Goal: Communication & Community: Ask a question

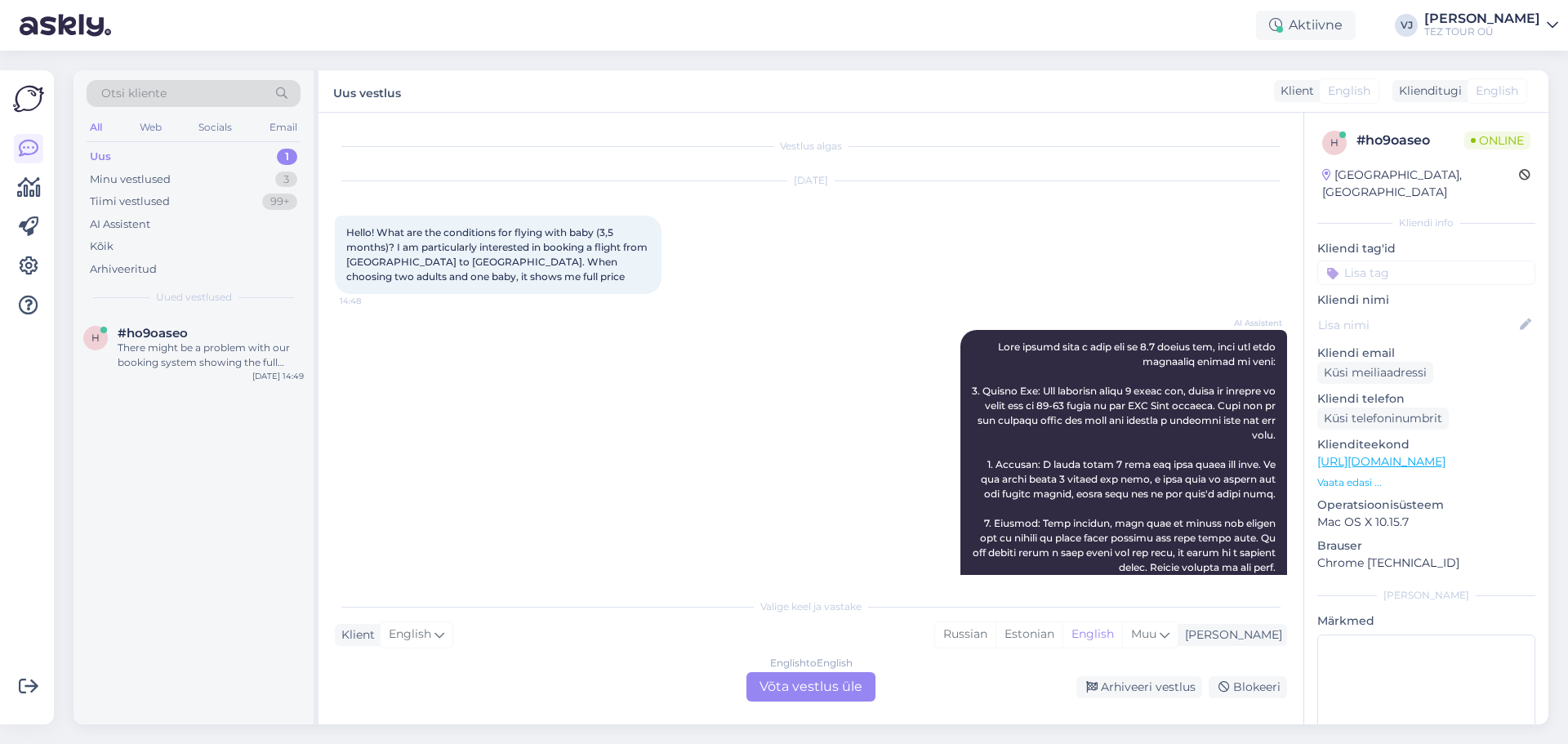
scroll to position [403, 0]
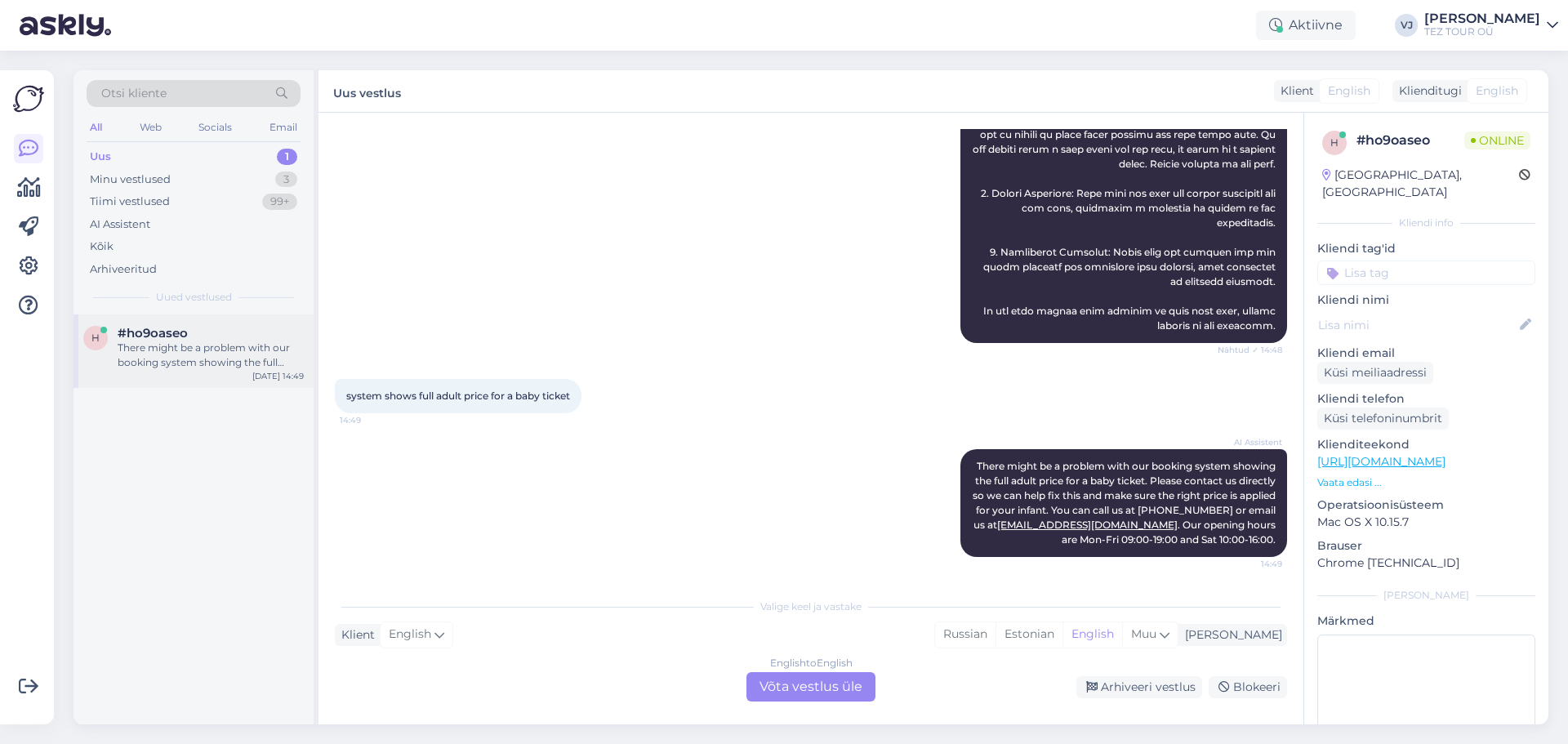
click at [192, 376] on div "h #ho9oaseo There might be a problem with our booking system showing the full a…" at bounding box center [193, 351] width 240 height 74
click at [814, 687] on div "English to English Võta vestlus üle" at bounding box center [811, 686] width 129 height 30
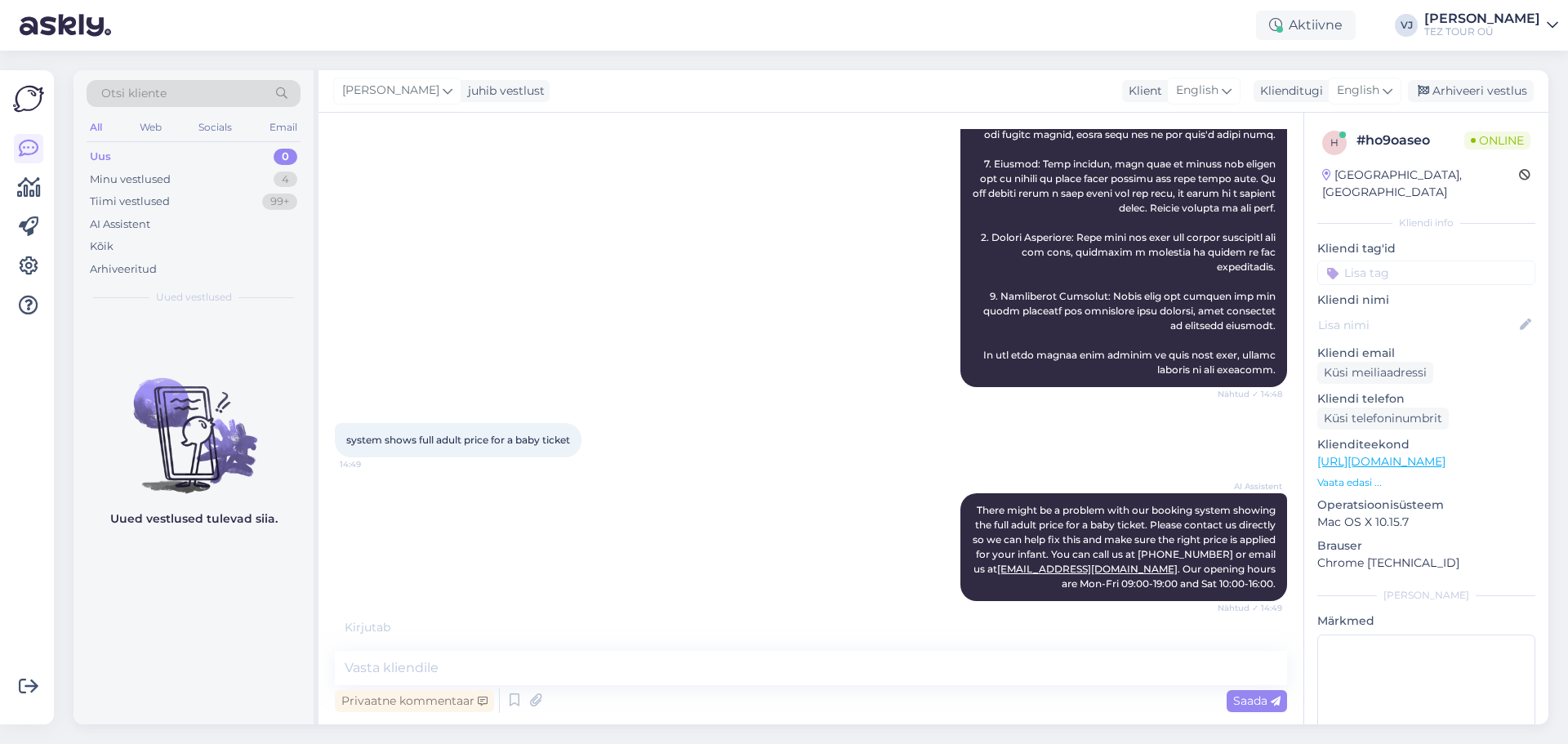
click at [1456, 261] on input at bounding box center [1426, 272] width 218 height 24
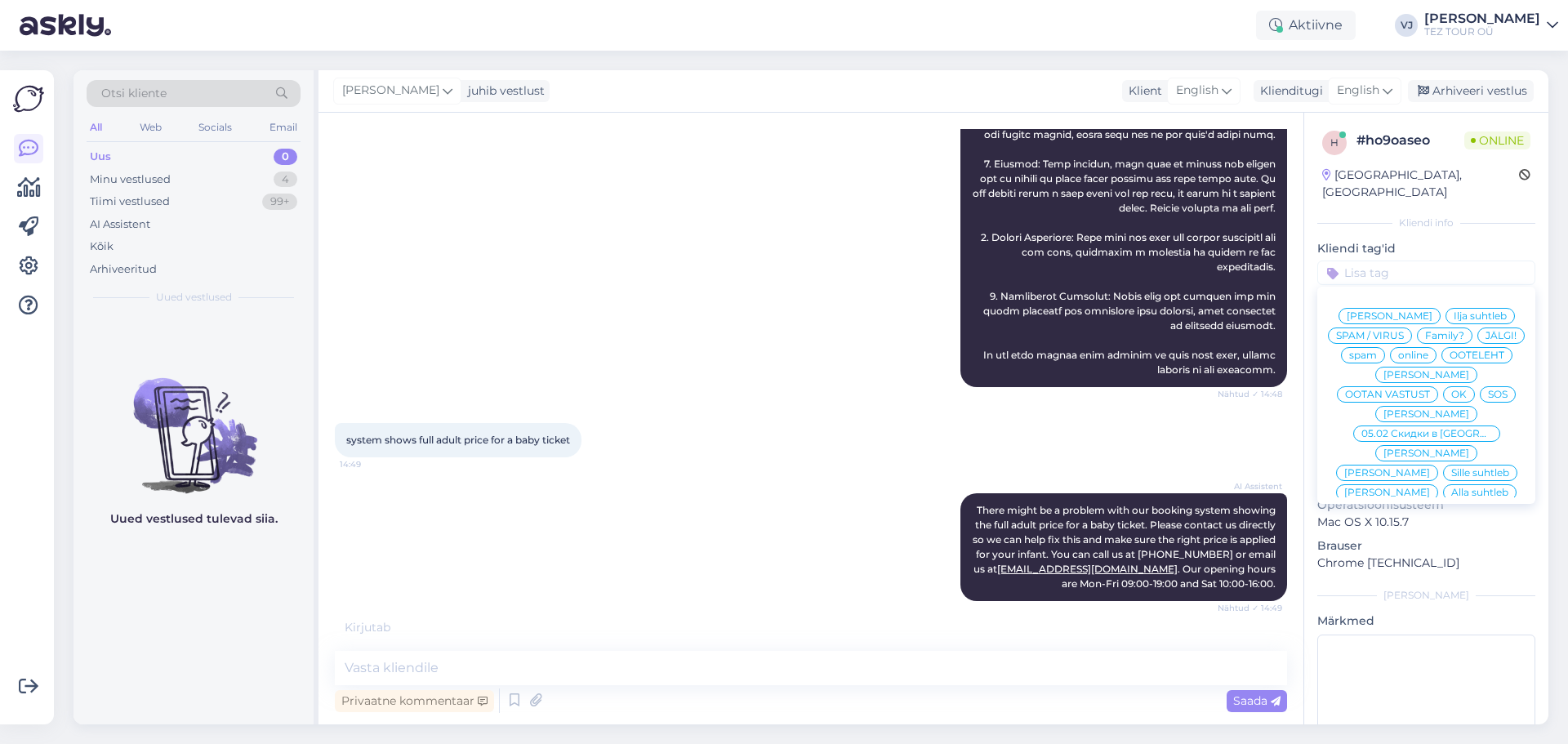
click at [1413, 409] on span "[PERSON_NAME]" at bounding box center [1426, 413] width 85 height 10
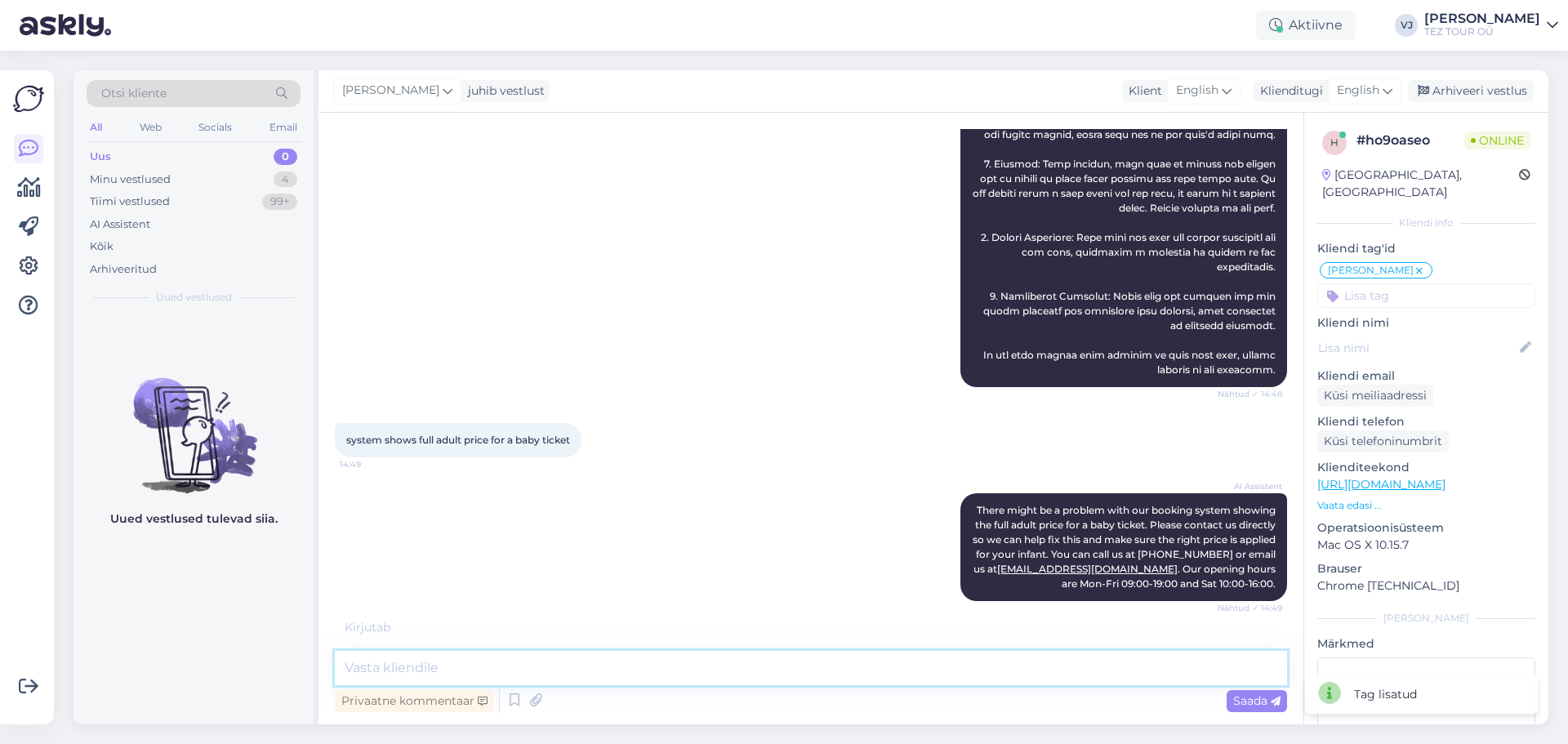
click at [628, 669] on textarea at bounding box center [810, 668] width 952 height 34
type textarea "Tere!"
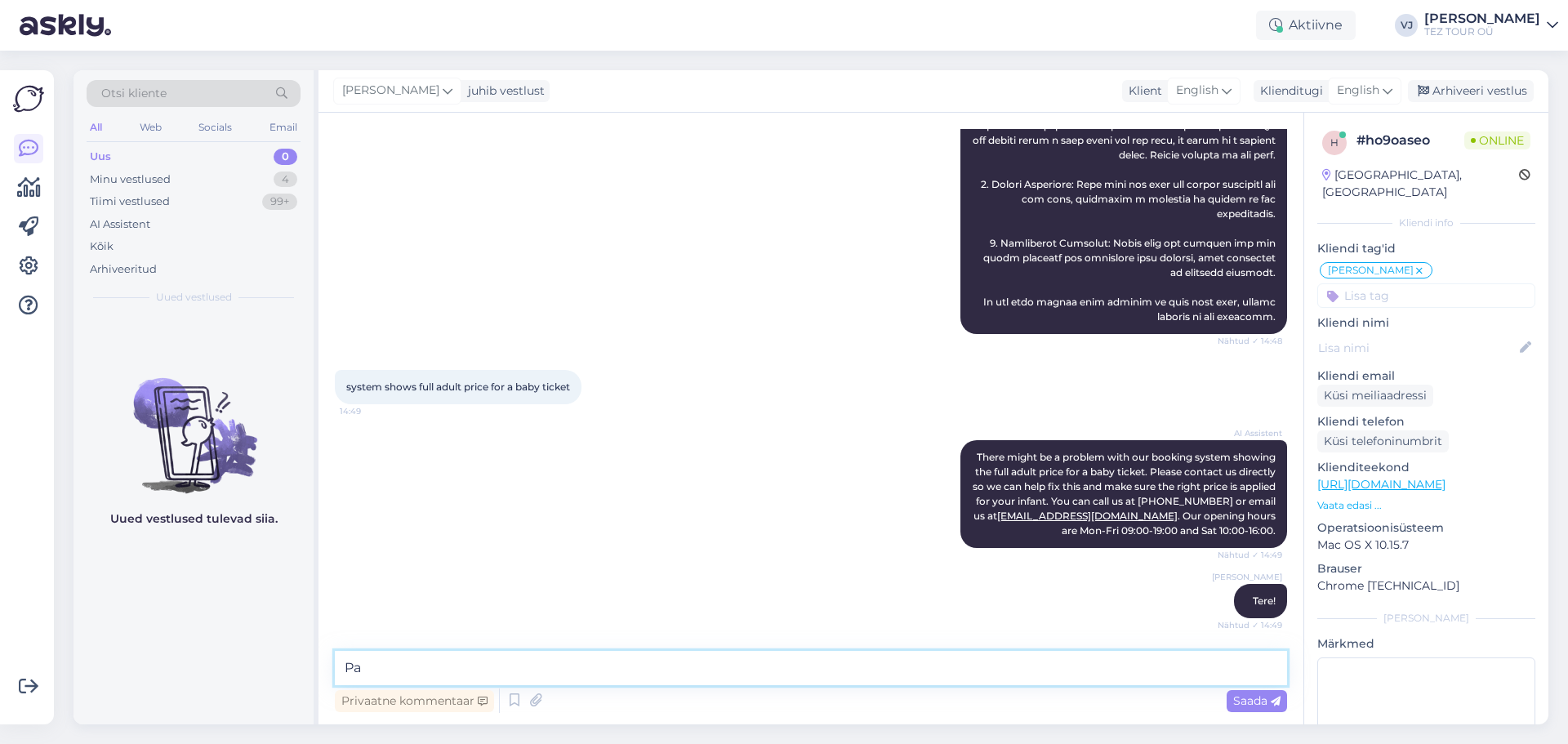
type textarea "P"
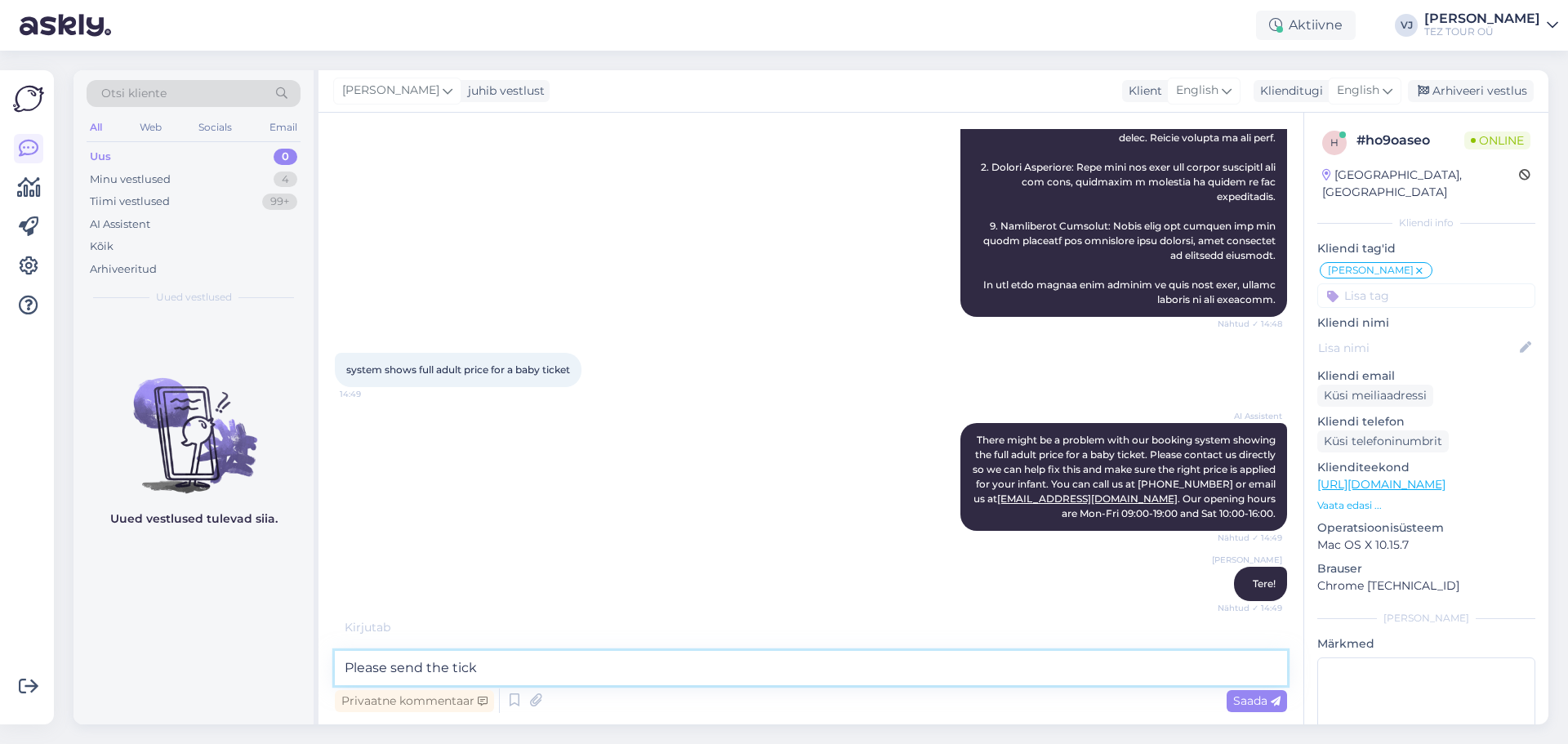
scroll to position [483, 0]
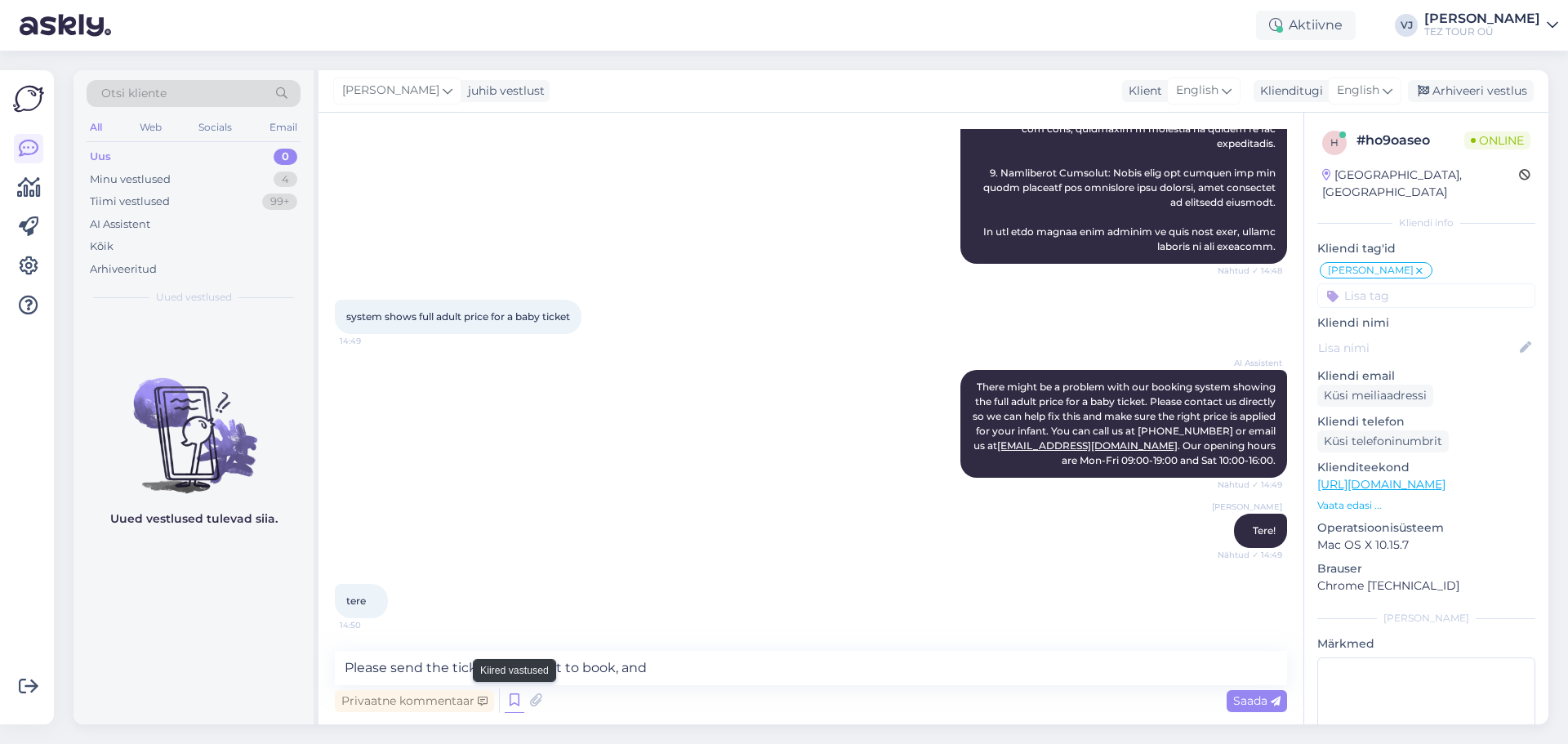
click at [516, 700] on icon at bounding box center [514, 700] width 20 height 24
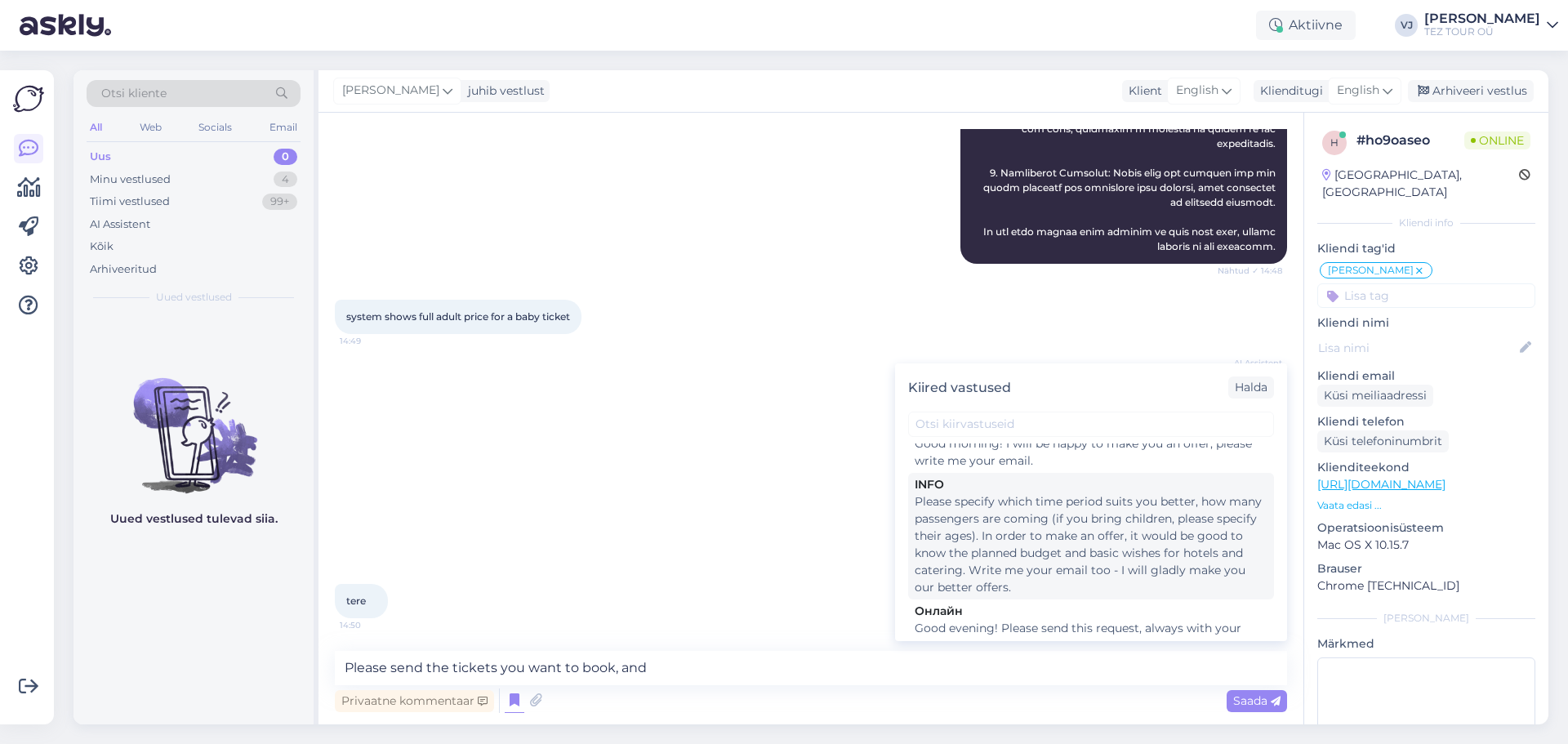
scroll to position [675, 0]
click at [1092, 510] on div "Please specify which time period suits you better, how many passengers are comi…" at bounding box center [1091, 544] width 352 height 102
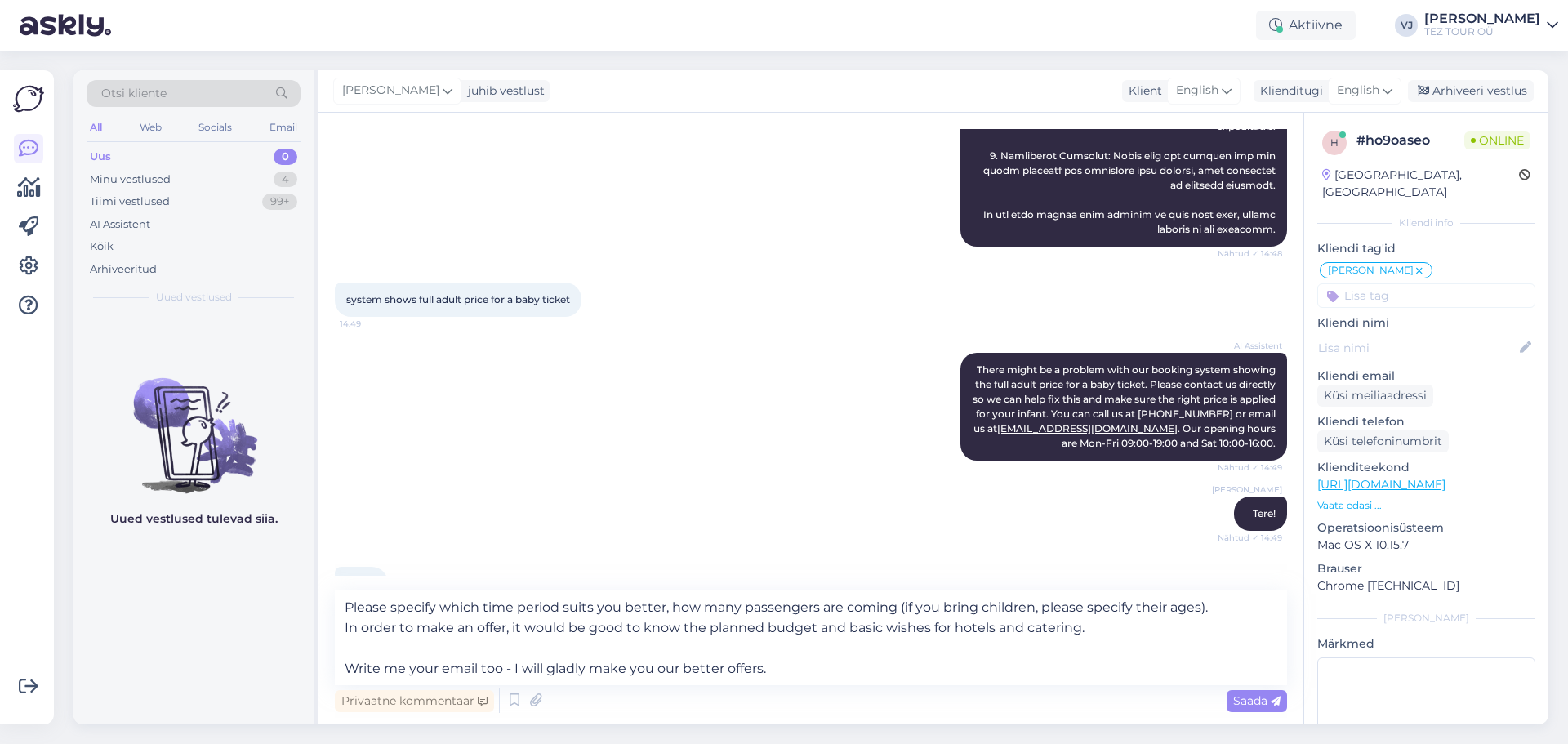
scroll to position [500, 0]
click at [800, 624] on textarea "Please specify which time period suits you better, how many passengers are comi…" at bounding box center [810, 637] width 952 height 94
drag, startPoint x: 787, startPoint y: 660, endPoint x: 135, endPoint y: 520, distance: 666.9
click at [135, 520] on div "Otsi kliente All Web Socials Email Uus 0 Minu vestlused 4 Tiimi vestlused 99+ A…" at bounding box center [811, 397] width 1475 height 654
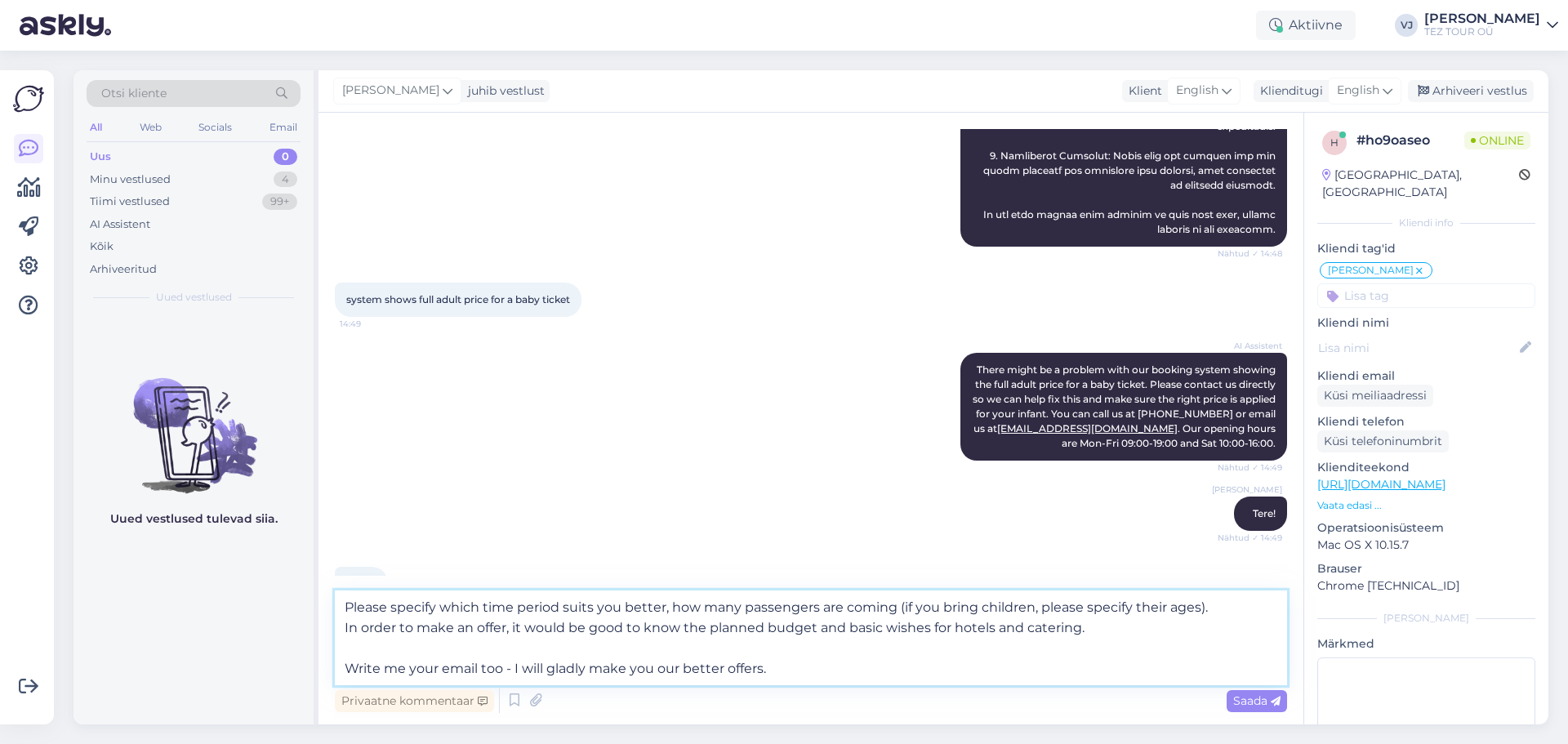
drag, startPoint x: 541, startPoint y: 610, endPoint x: 602, endPoint y: 634, distance: 65.6
click at [541, 610] on textarea "Please specify which time period suits you better, how many passengers are comi…" at bounding box center [810, 637] width 952 height 94
drag, startPoint x: 824, startPoint y: 666, endPoint x: 289, endPoint y: 678, distance: 535.1
click at [289, 678] on div "Otsi kliente All Web Socials Email Uus 0 Minu vestlused 4 Tiimi vestlused 99+ A…" at bounding box center [811, 397] width 1475 height 654
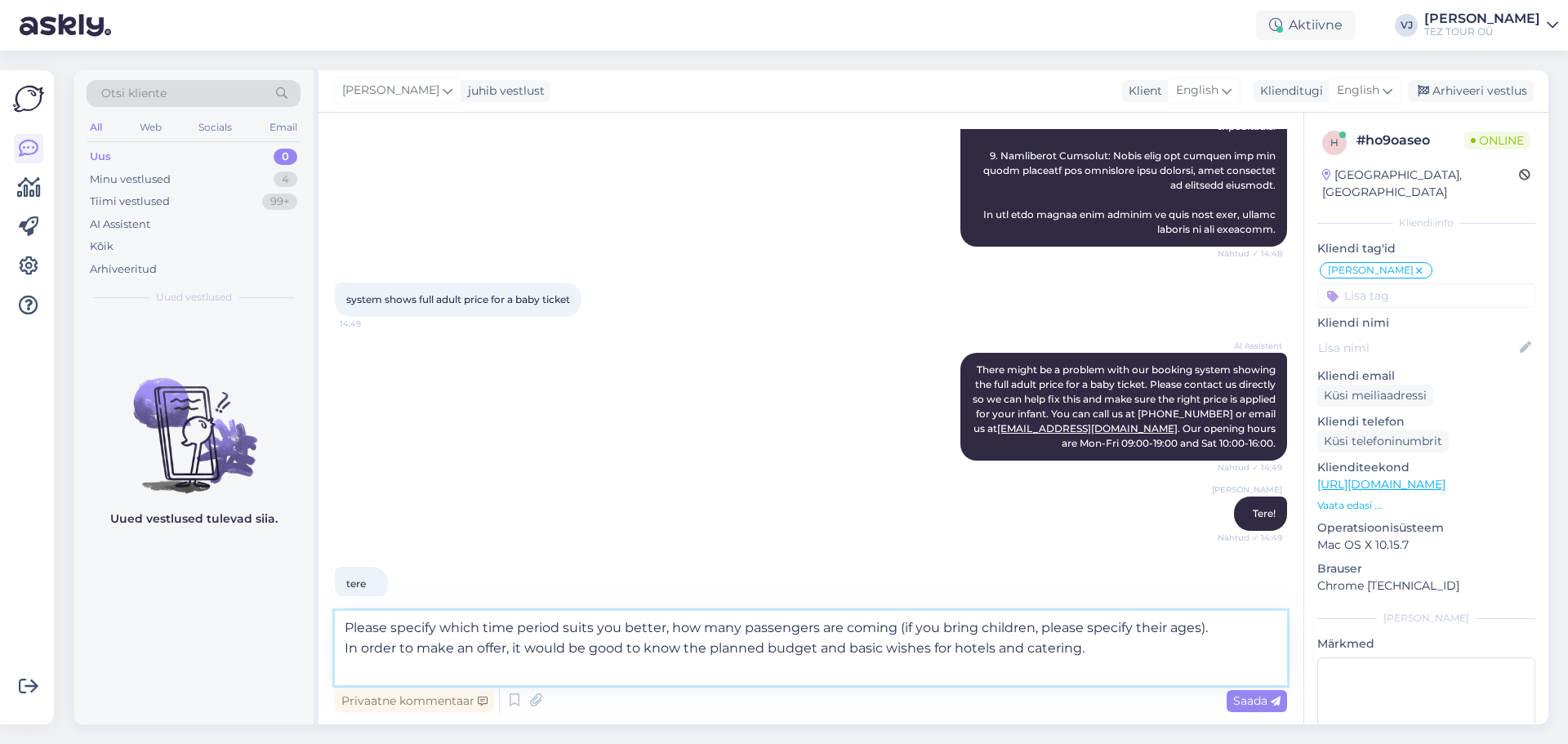
click at [347, 624] on textarea "Please specify which time period suits you better, how many passengers are comi…" at bounding box center [810, 648] width 952 height 75
click at [1094, 644] on textarea "Please specify which time period suits you better, how many passengers are comi…" at bounding box center [810, 648] width 952 height 75
drag, startPoint x: 1099, startPoint y: 648, endPoint x: 510, endPoint y: 652, distance: 589.0
click at [510, 652] on textarea "Please specify which time period suits you better, how many passengers are comi…" at bounding box center [810, 648] width 952 height 75
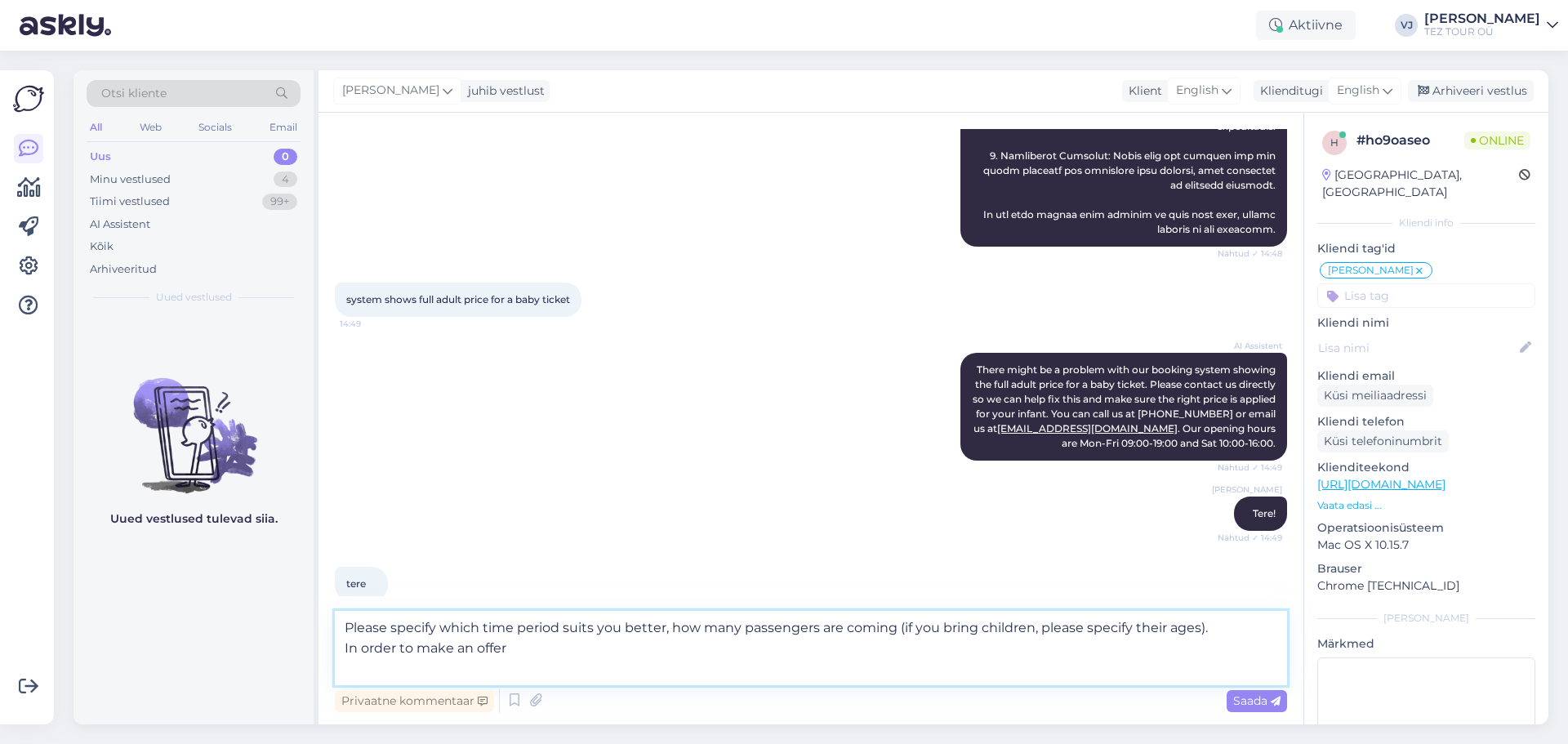
click at [705, 657] on textarea "Please specify which time period suits you better, how many passengers are comi…" at bounding box center [810, 648] width 952 height 75
drag, startPoint x: 557, startPoint y: 648, endPoint x: 524, endPoint y: 651, distance: 33.1
click at [524, 651] on textarea "Please specify which time period suits you better, how many passengers are comi…" at bounding box center [810, 648] width 952 height 75
click at [780, 652] on textarea "Please specify which time period suits you better, how many passengers are comi…" at bounding box center [810, 648] width 952 height 75
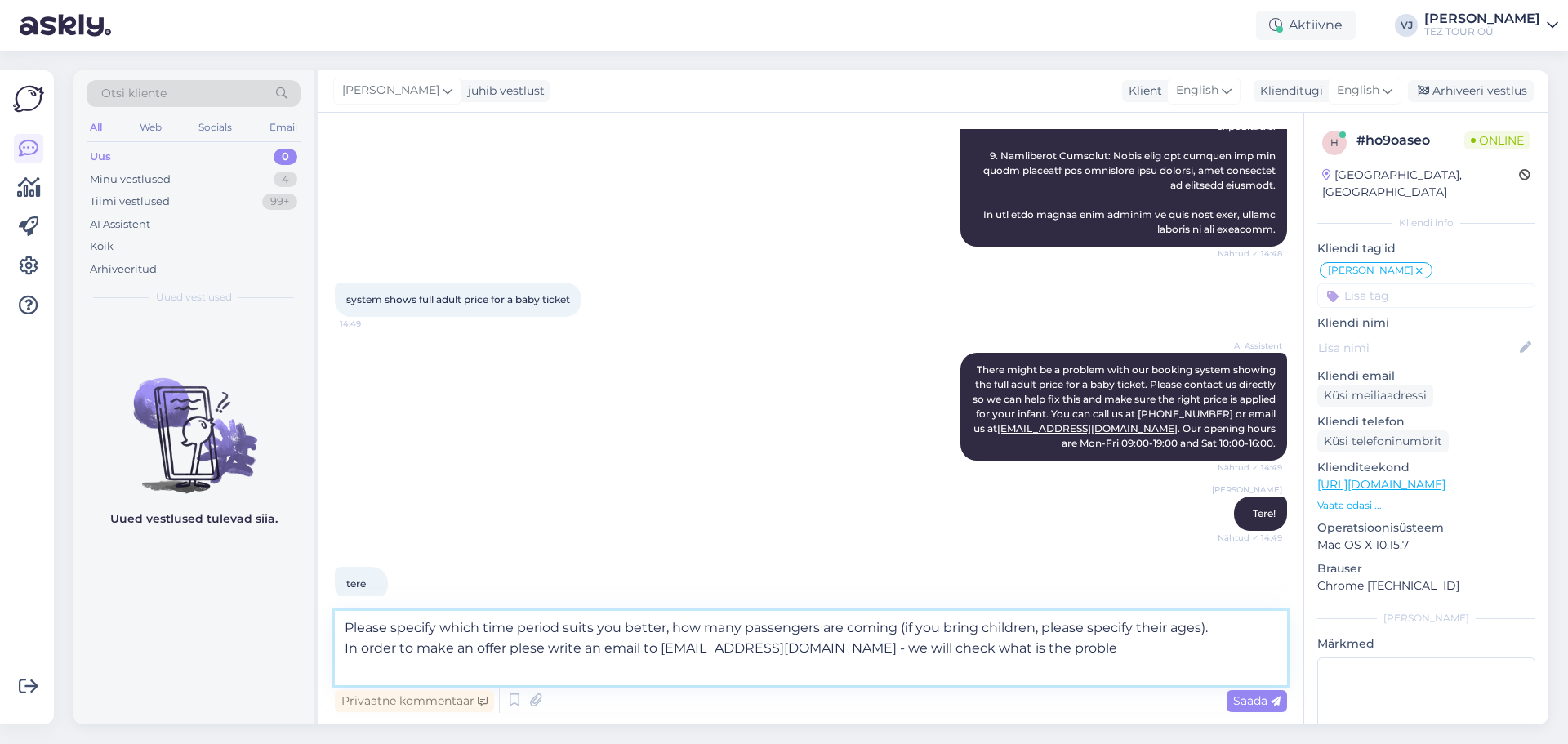
type textarea "Please specify which time period suits you better, how many passengers are comi…"
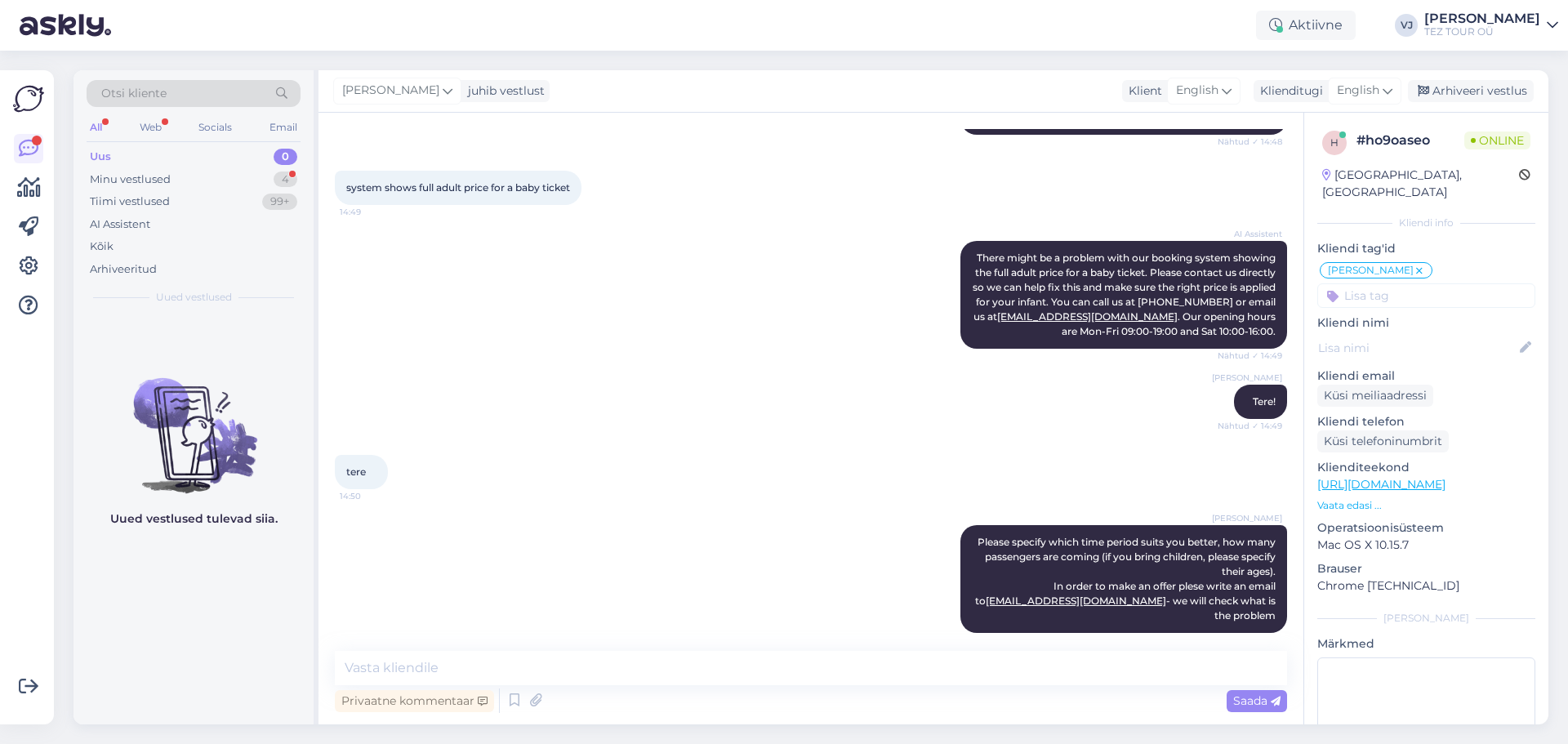
scroll to position [0, 0]
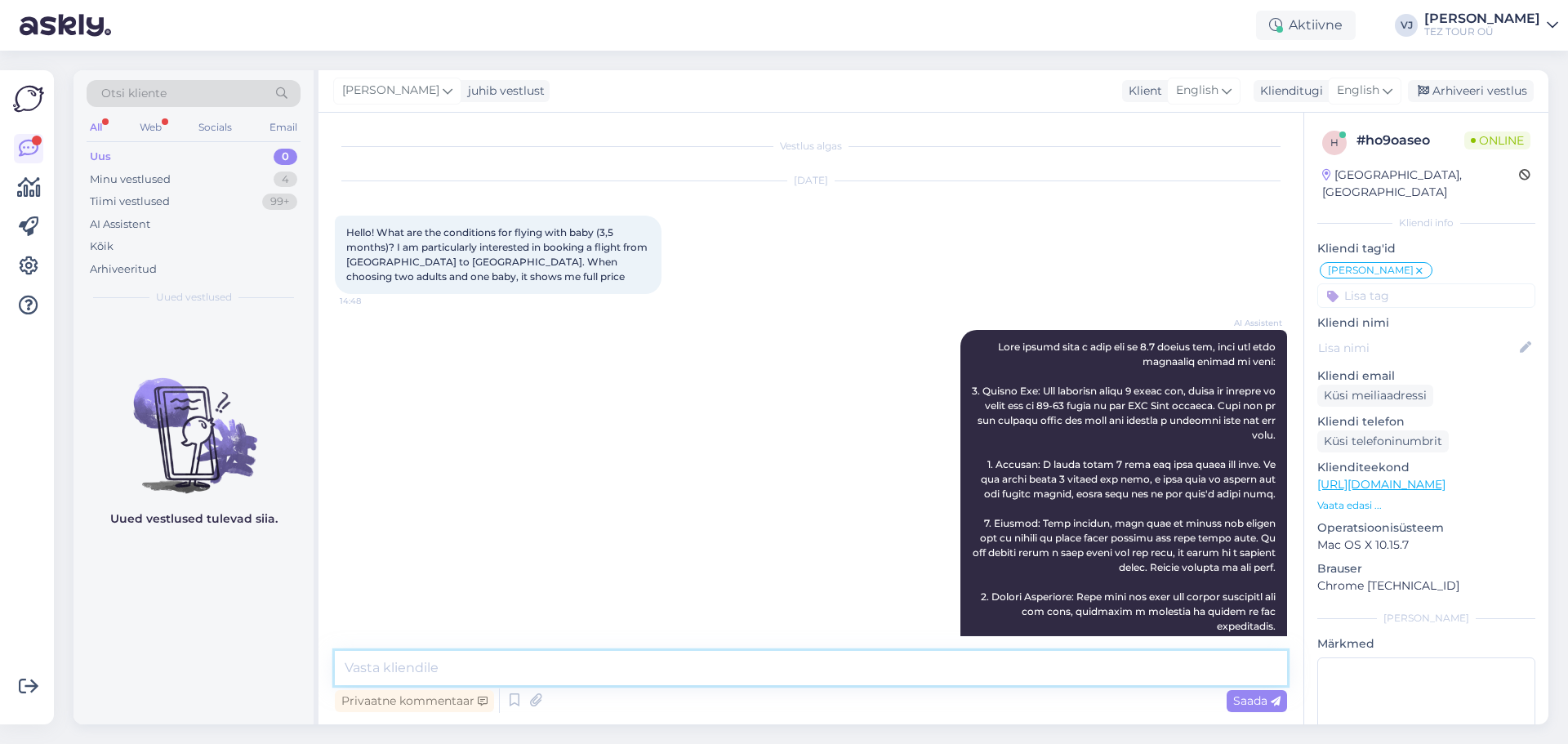
click at [608, 664] on textarea at bounding box center [810, 668] width 952 height 34
type textarea "please via email, if possible with screenshot of tickets you need"
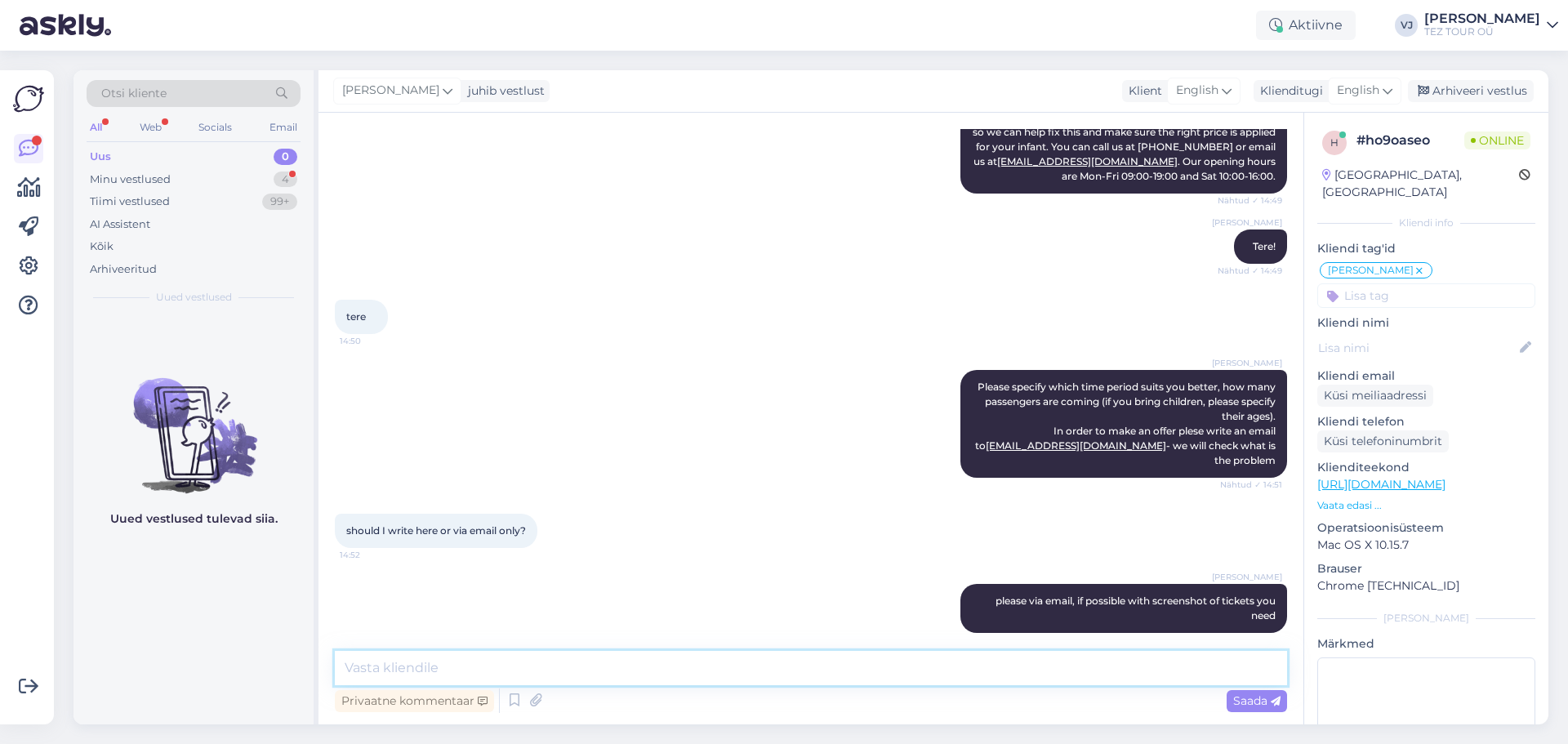
scroll to position [837, 0]
